Goal: Information Seeking & Learning: Check status

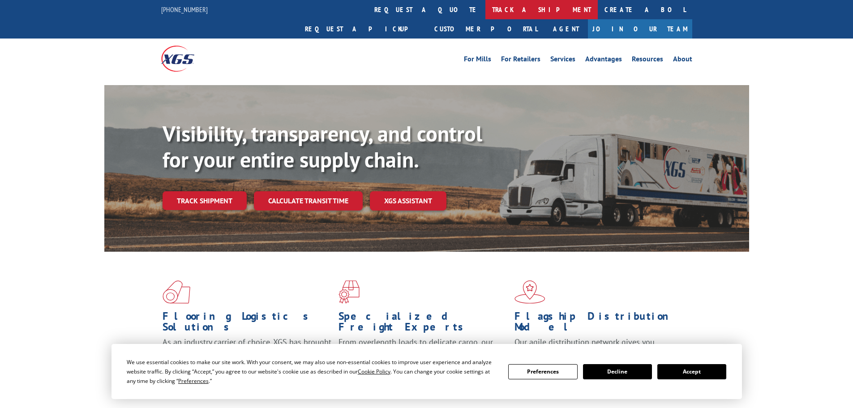
click at [485, 13] on link "track a shipment" at bounding box center [541, 9] width 112 height 19
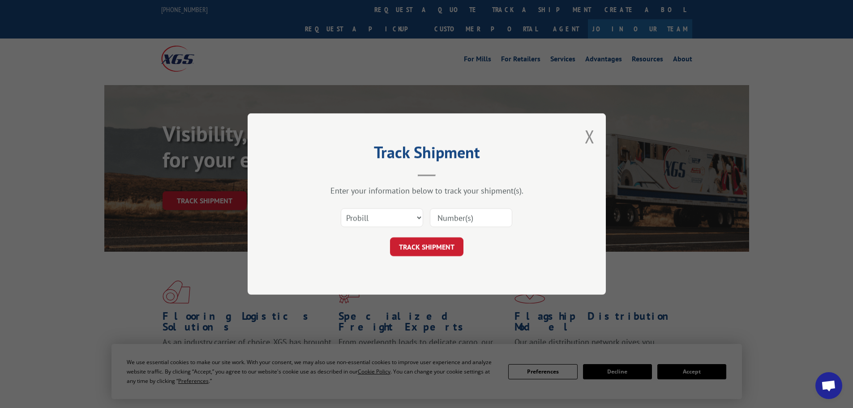
click at [445, 216] on input at bounding box center [471, 217] width 82 height 19
paste input "018784250929"
type input "018784250929"
click at [425, 249] on button "TRACK SHIPMENT" at bounding box center [426, 246] width 73 height 19
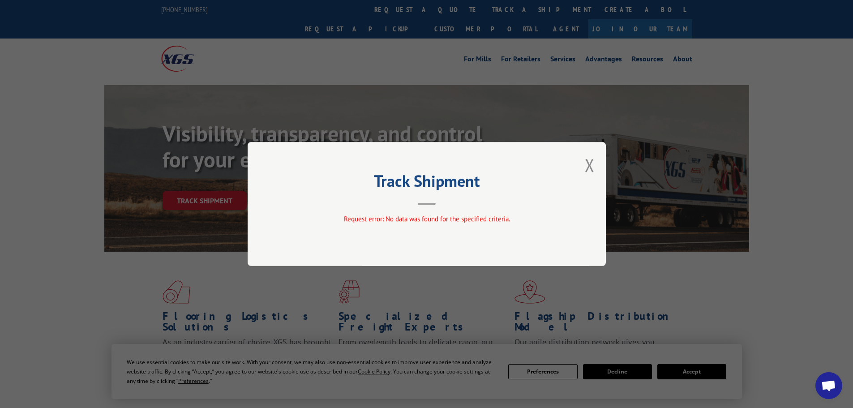
drag, startPoint x: 588, startPoint y: 163, endPoint x: 331, endPoint y: 99, distance: 264.6
click at [588, 163] on button "Close modal" at bounding box center [590, 165] width 10 height 24
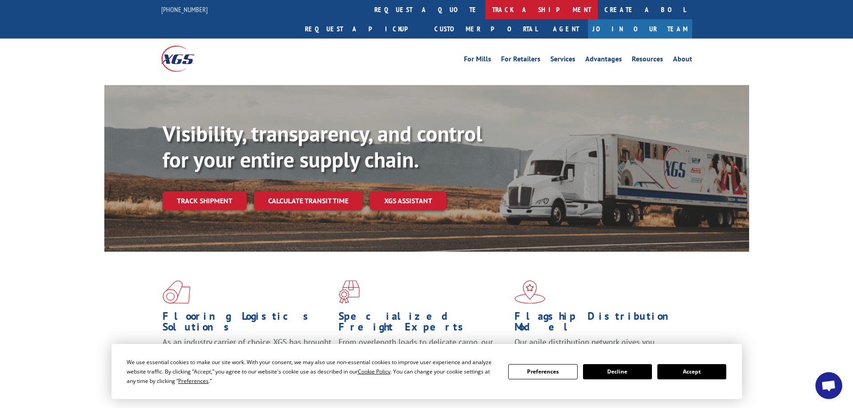
click at [485, 10] on link "track a shipment" at bounding box center [541, 9] width 112 height 19
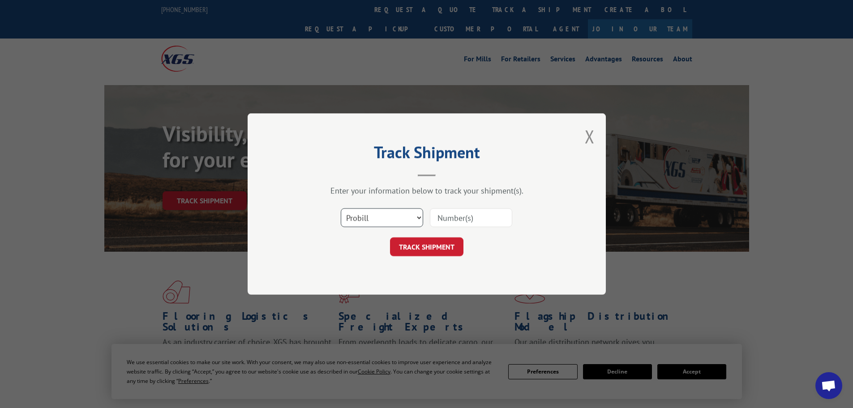
click at [362, 219] on select "Select category... Probill BOL PO" at bounding box center [382, 217] width 82 height 19
select select "bol"
click at [341, 208] on select "Select category... Probill BOL PO" at bounding box center [382, 217] width 82 height 19
click at [446, 217] on input at bounding box center [471, 217] width 82 height 19
paste input "471222"
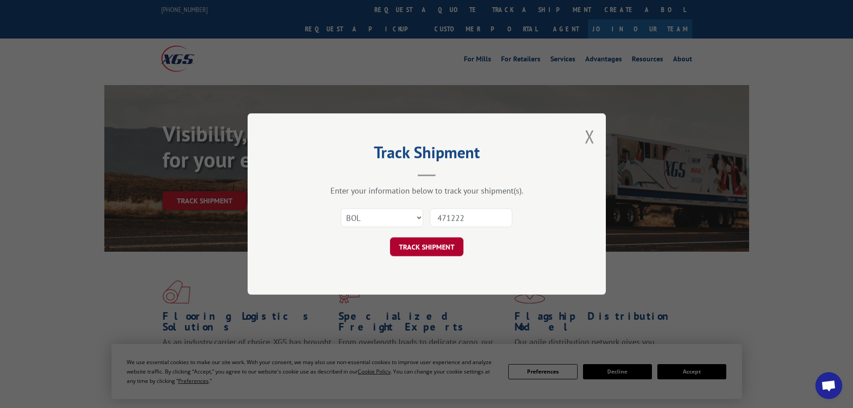
type input "471222"
click at [421, 247] on button "TRACK SHIPMENT" at bounding box center [426, 246] width 73 height 19
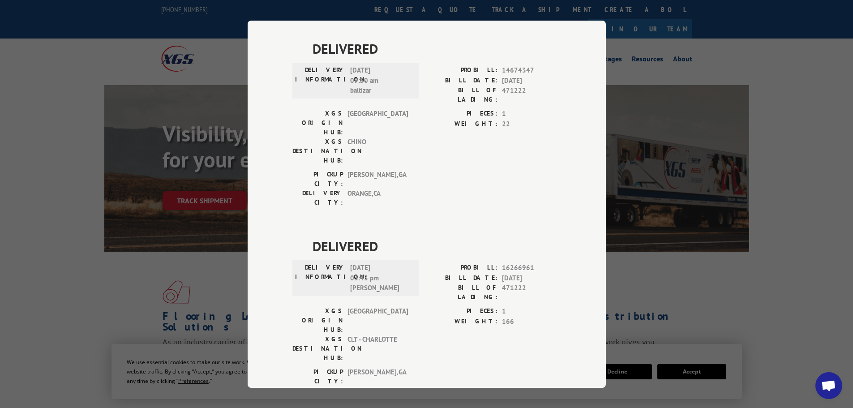
scroll to position [910, 0]
